Goal: Navigation & Orientation: Find specific page/section

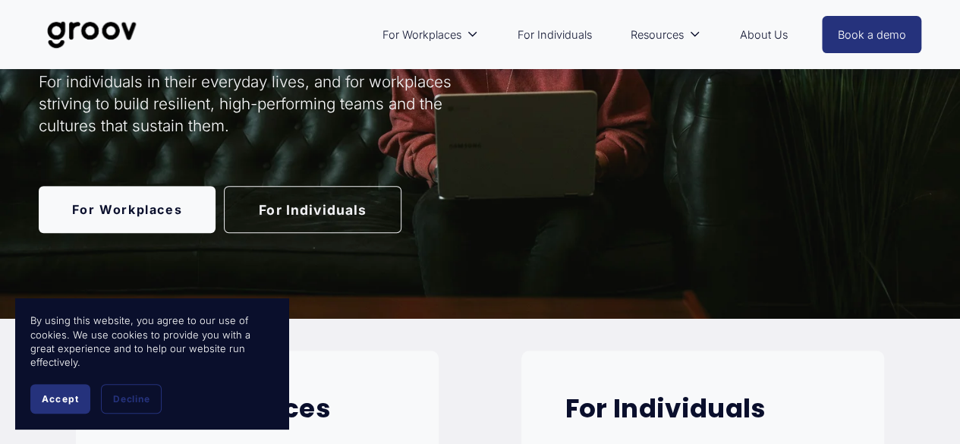
scroll to position [76, 0]
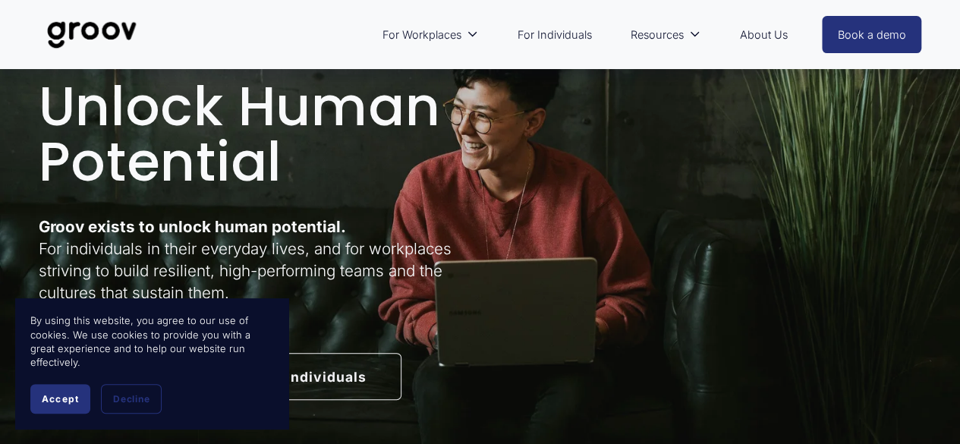
click at [567, 31] on link "For Individuals" at bounding box center [554, 34] width 90 height 35
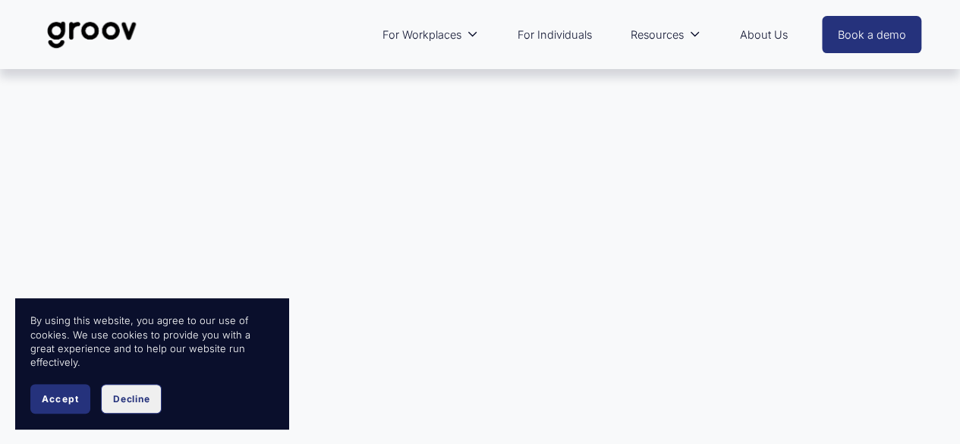
click at [122, 407] on button "Decline" at bounding box center [131, 399] width 61 height 30
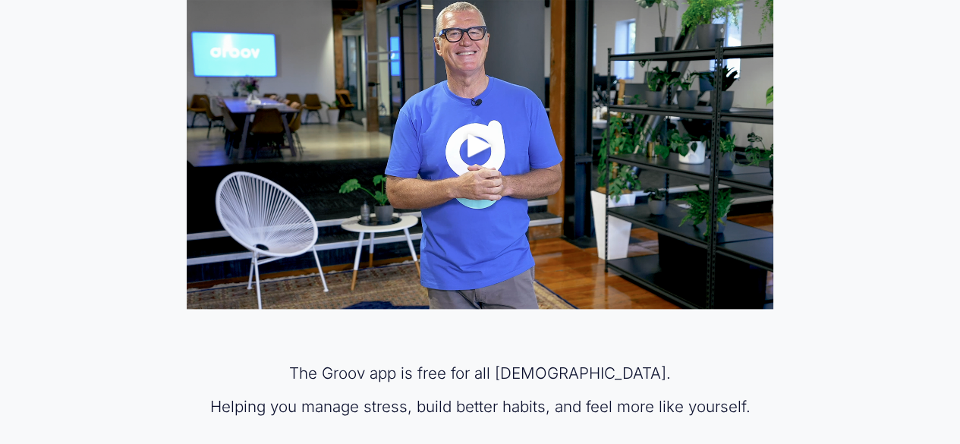
scroll to position [759, 0]
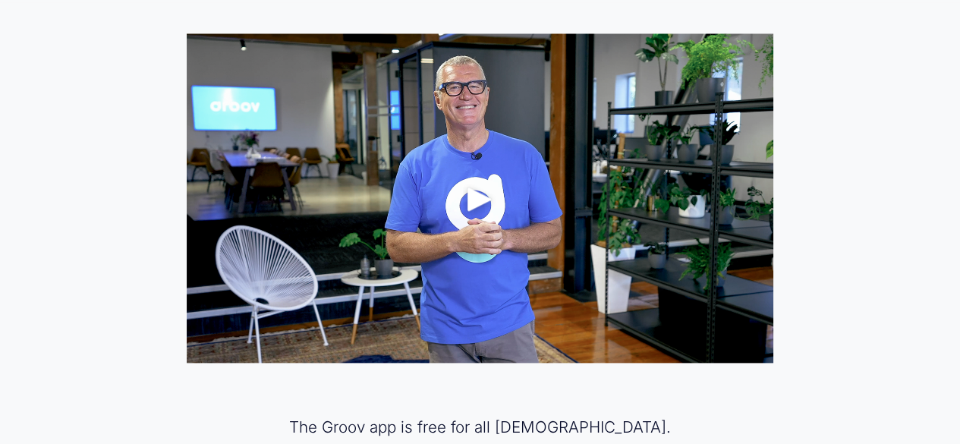
click at [483, 206] on div "Play" at bounding box center [479, 199] width 36 height 36
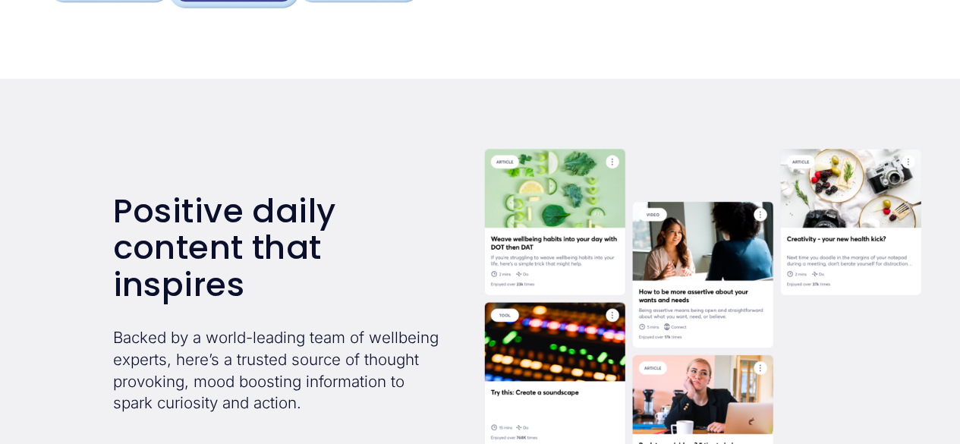
scroll to position [2352, 0]
